Goal: Navigation & Orientation: Find specific page/section

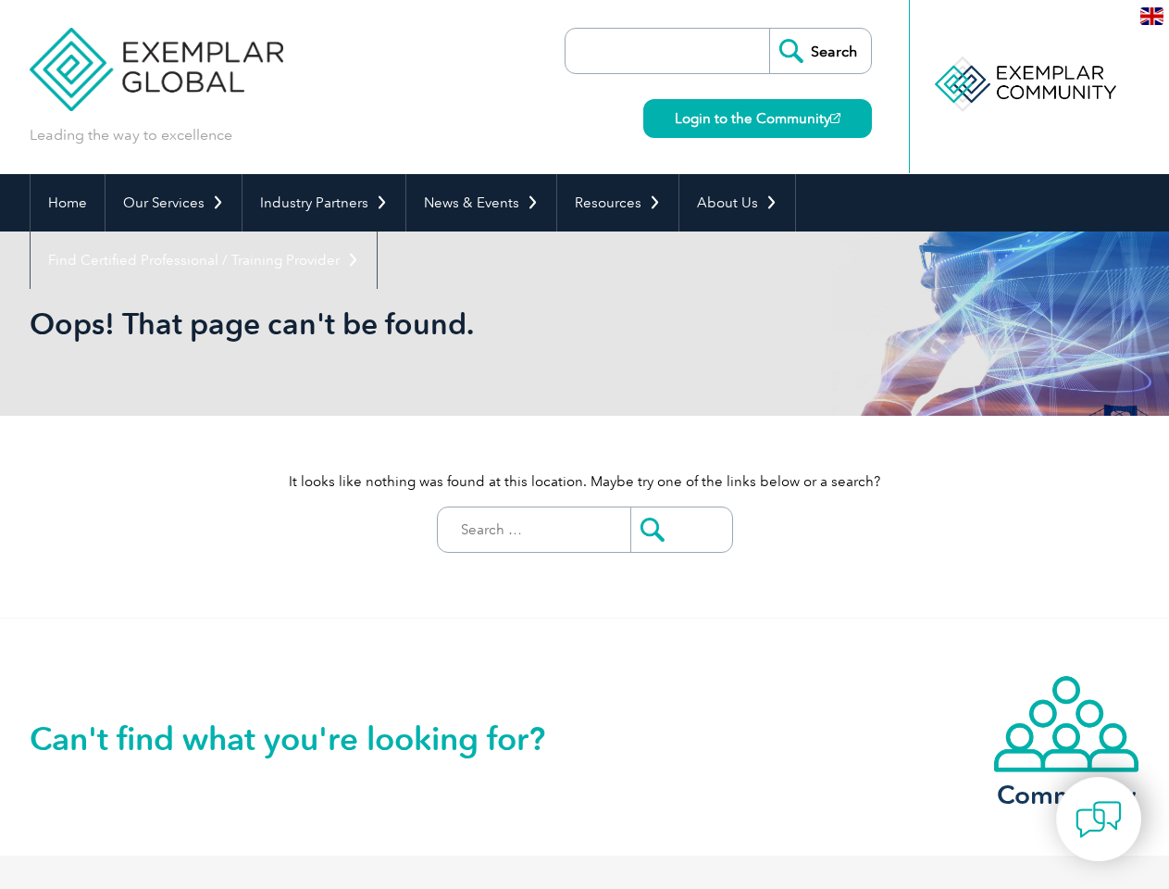
click at [584, 444] on div "It looks like nothing was found at this location. Maybe try one of the links be…" at bounding box center [585, 517] width 1111 height 202
click at [172, 203] on link "Our Services" at bounding box center [174, 202] width 136 height 57
click at [320, 203] on link "Industry Partners" at bounding box center [324, 202] width 163 height 57
click at [476, 203] on link "News & Events" at bounding box center [481, 202] width 150 height 57
click at [610, 203] on link "Resources" at bounding box center [617, 202] width 121 height 57
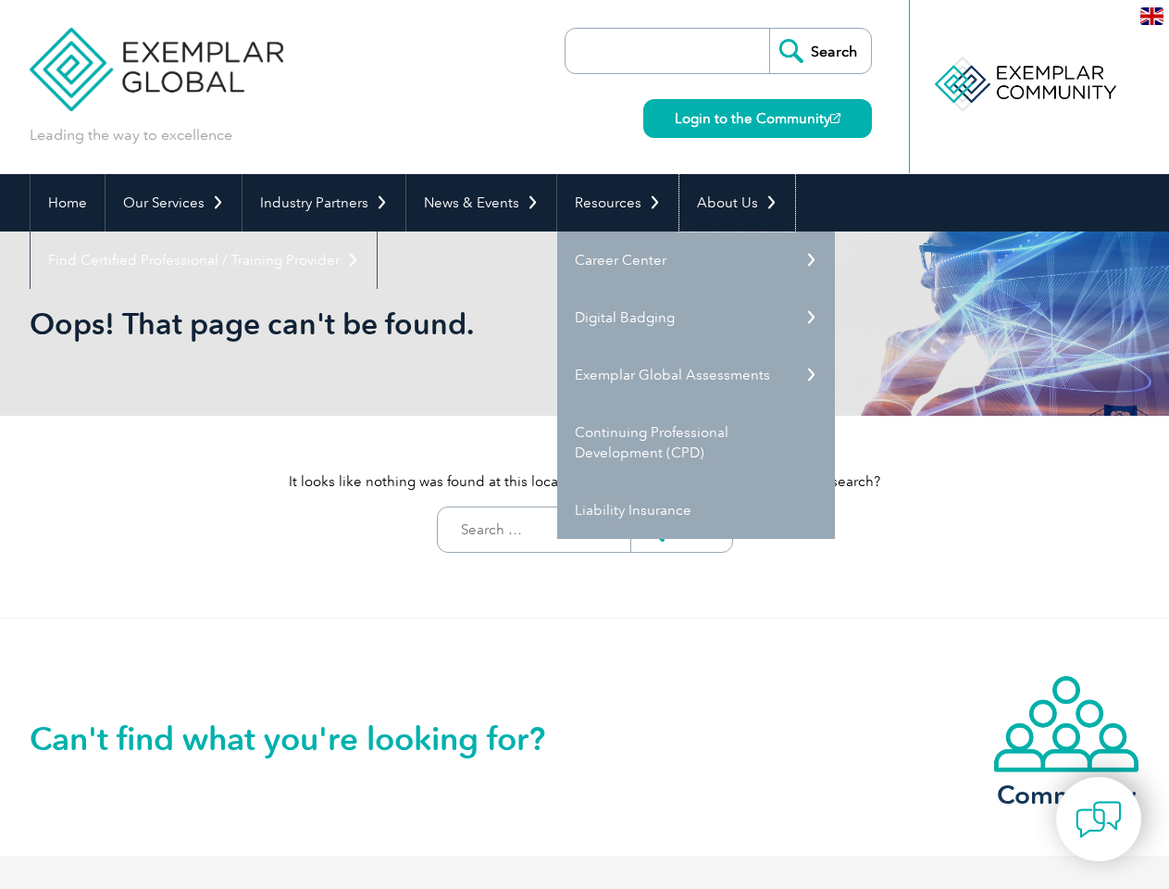
click at [728, 203] on link "About Us" at bounding box center [737, 202] width 116 height 57
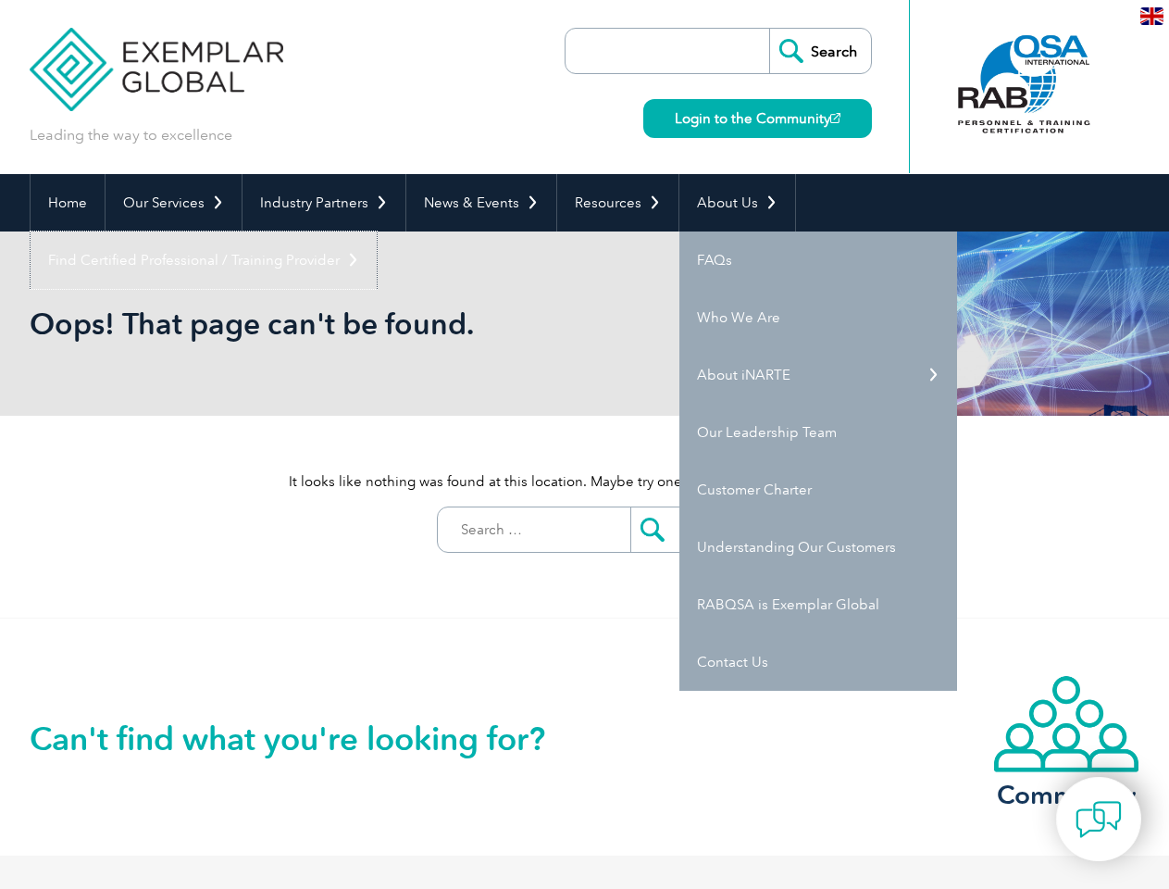
click at [377, 231] on link "Find Certified Professional / Training Provider" at bounding box center [204, 259] width 346 height 57
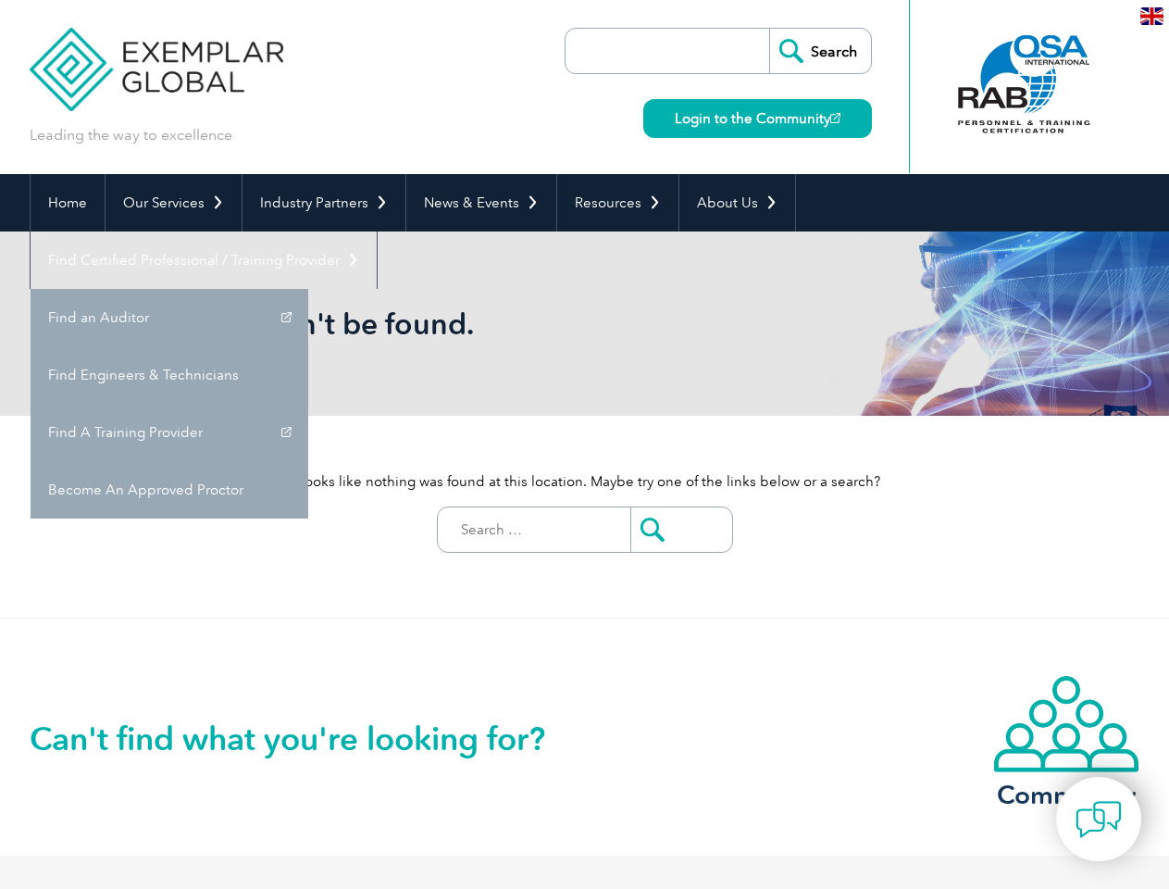
click at [1099, 818] on img at bounding box center [1099, 819] width 46 height 46
